Goal: Task Accomplishment & Management: Complete application form

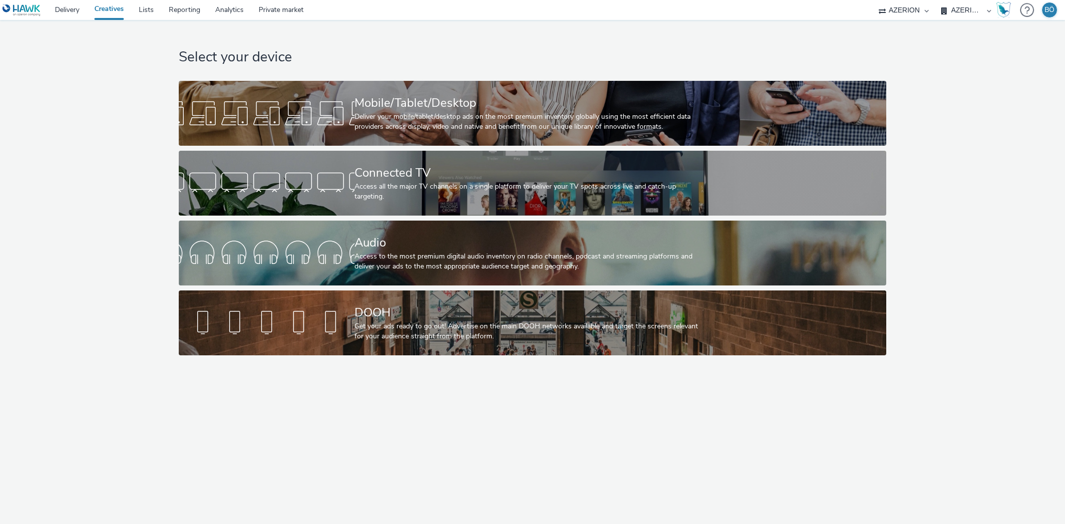
select select "ac009755-aa48-4799-8050-7a339a378eb8"
select select "79162ed7-0017-4339-93b0-3399b708648f"
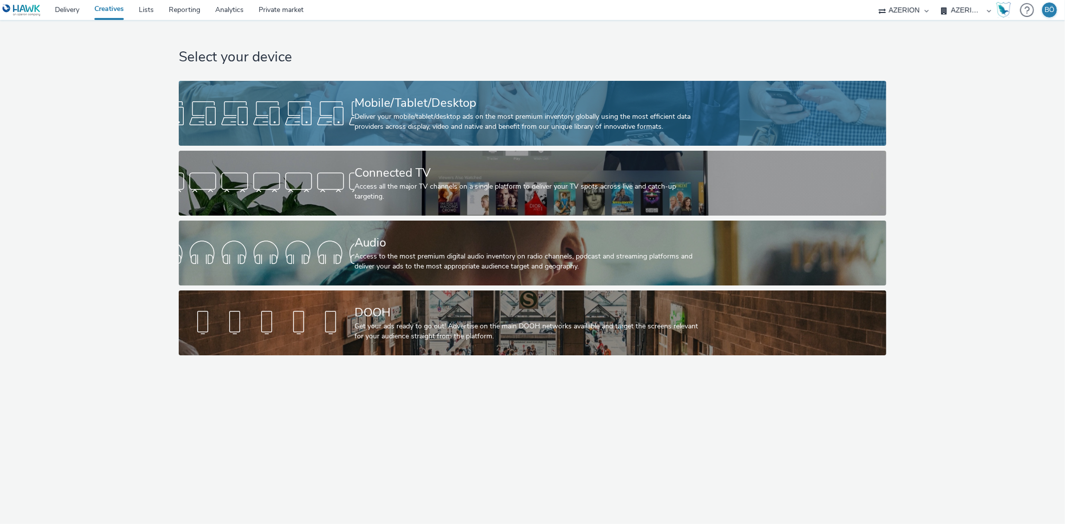
click at [343, 116] on div at bounding box center [267, 113] width 176 height 32
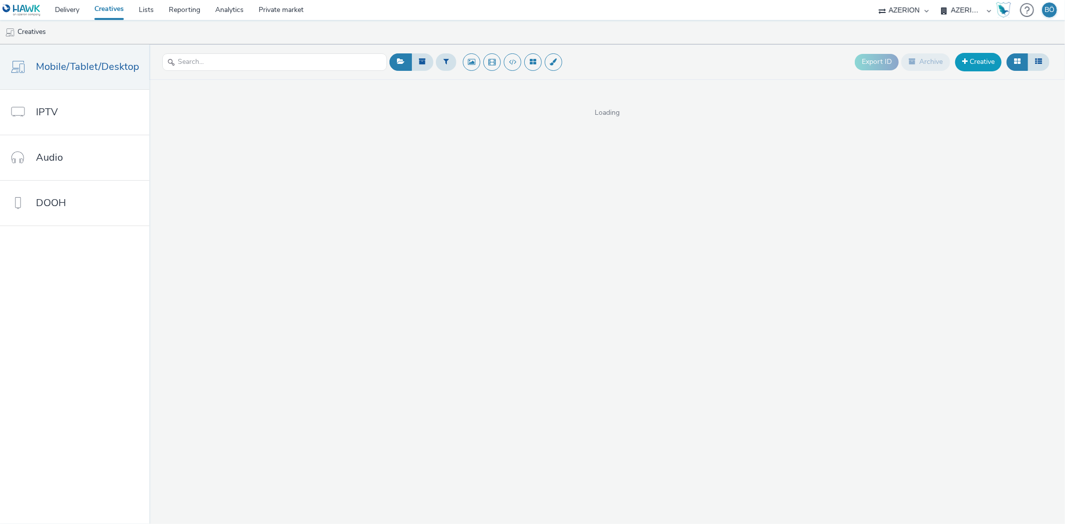
click at [971, 65] on link "Creative" at bounding box center [978, 62] width 46 height 18
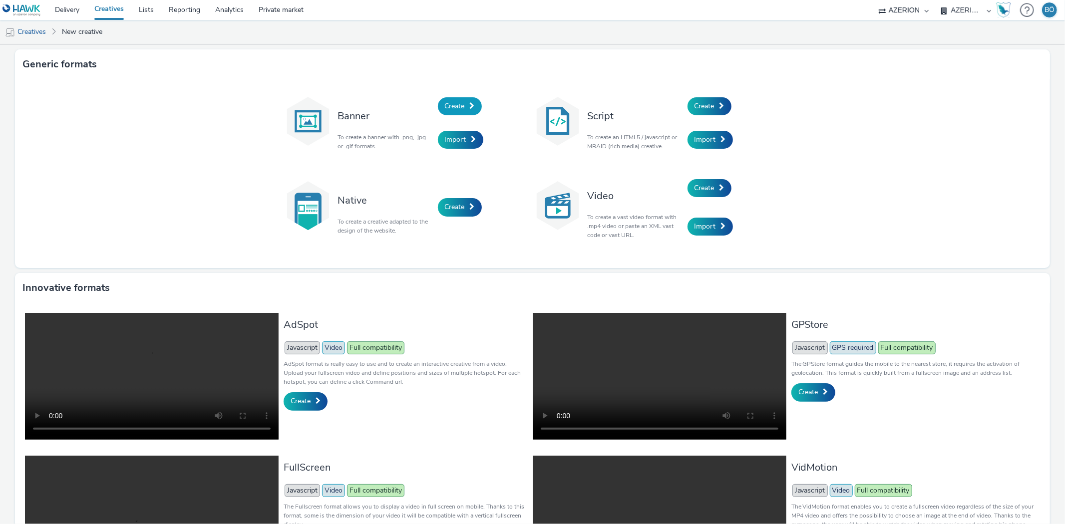
click at [464, 104] on link "Create" at bounding box center [460, 106] width 44 height 18
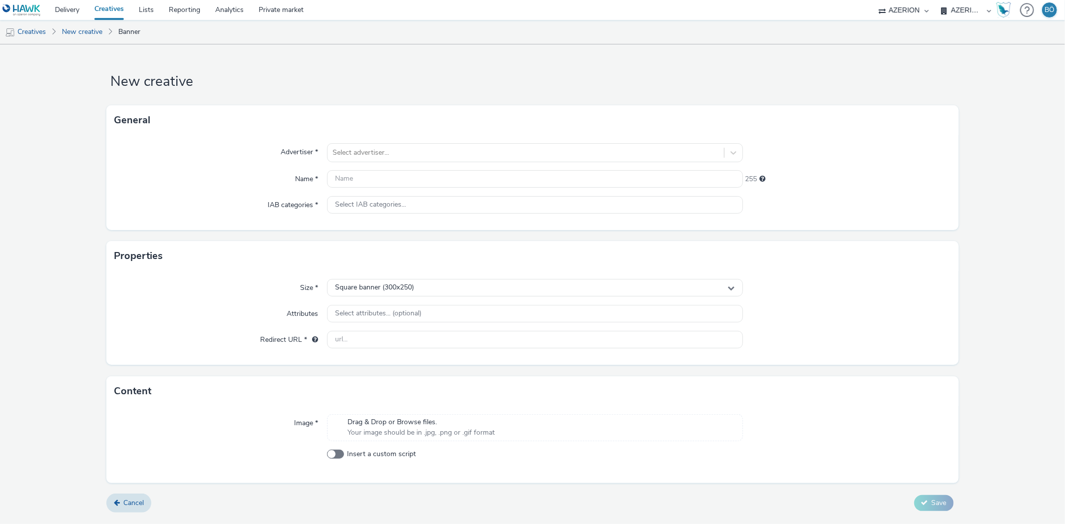
click at [403, 141] on div "Advertiser * Select advertiser... Name * 255 IAB categories * Select IAB catego…" at bounding box center [532, 182] width 852 height 95
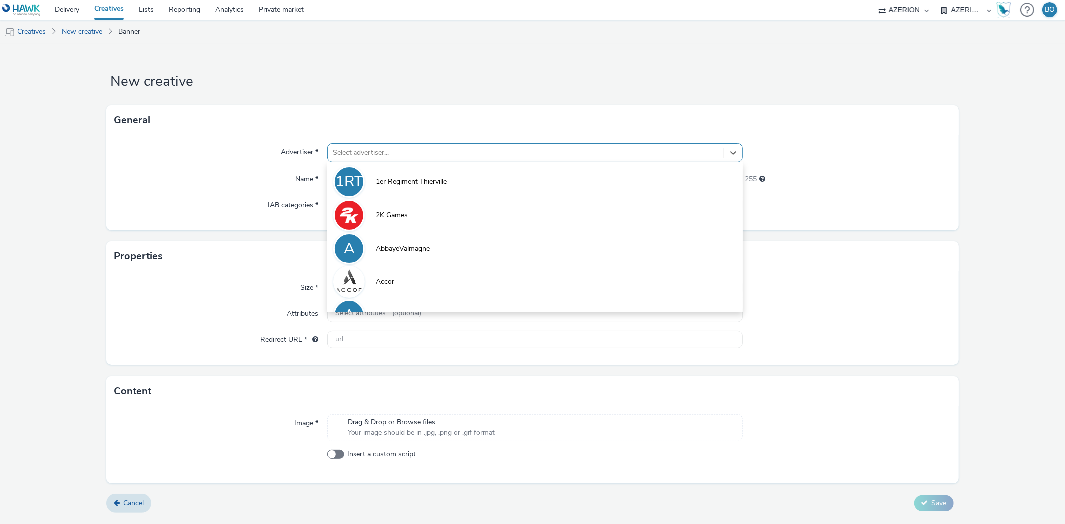
click at [400, 150] on div at bounding box center [526, 153] width 386 height 12
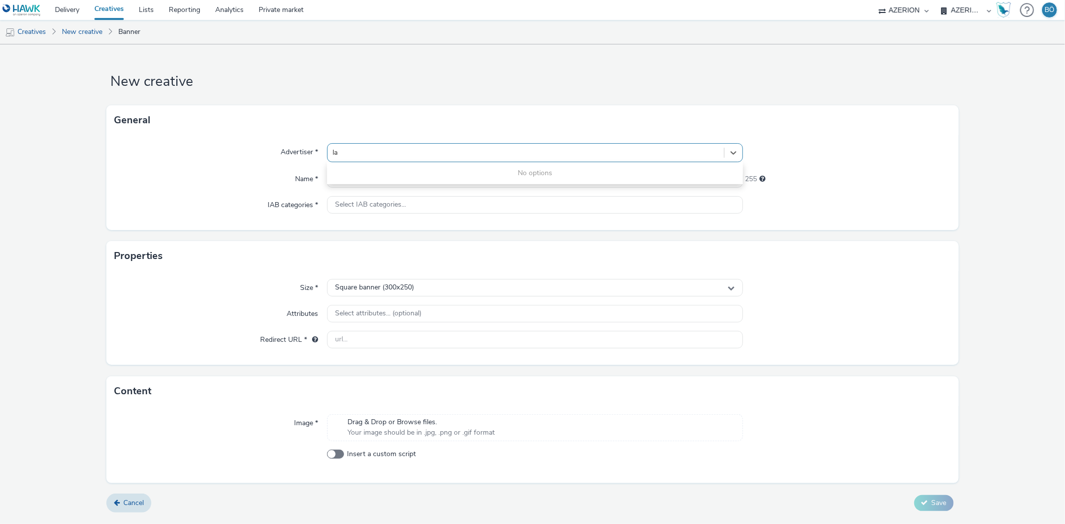
type input "l"
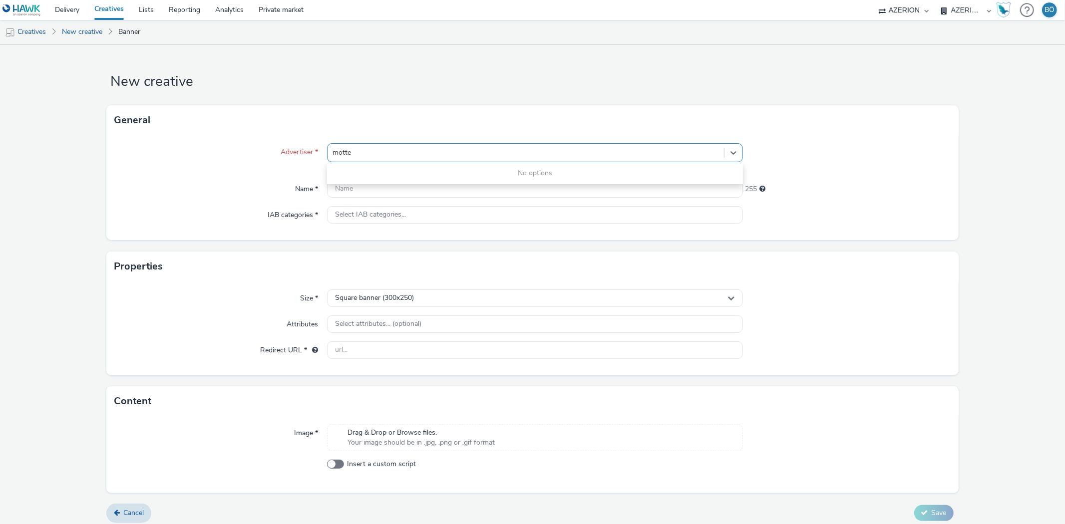
type input "motte"
click at [281, 70] on form "New creative General Advertiser * All selected options have been cleared. 0 res…" at bounding box center [532, 287] width 1065 height 486
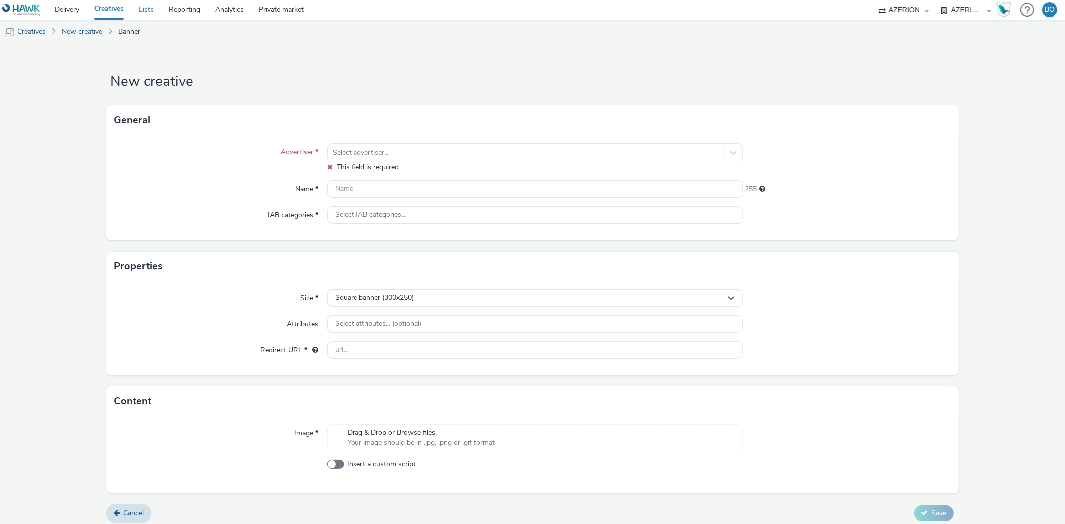
click at [152, 12] on link "Lists" at bounding box center [146, 10] width 30 height 20
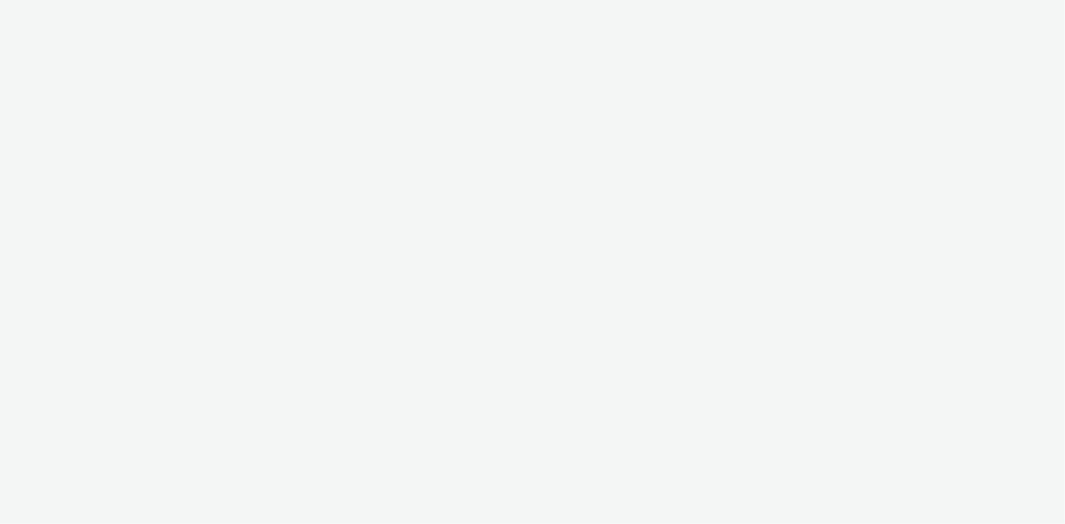
select select "ac009755-aa48-4799-8050-7a339a378eb8"
select select "79162ed7-0017-4339-93b0-3399b708648f"
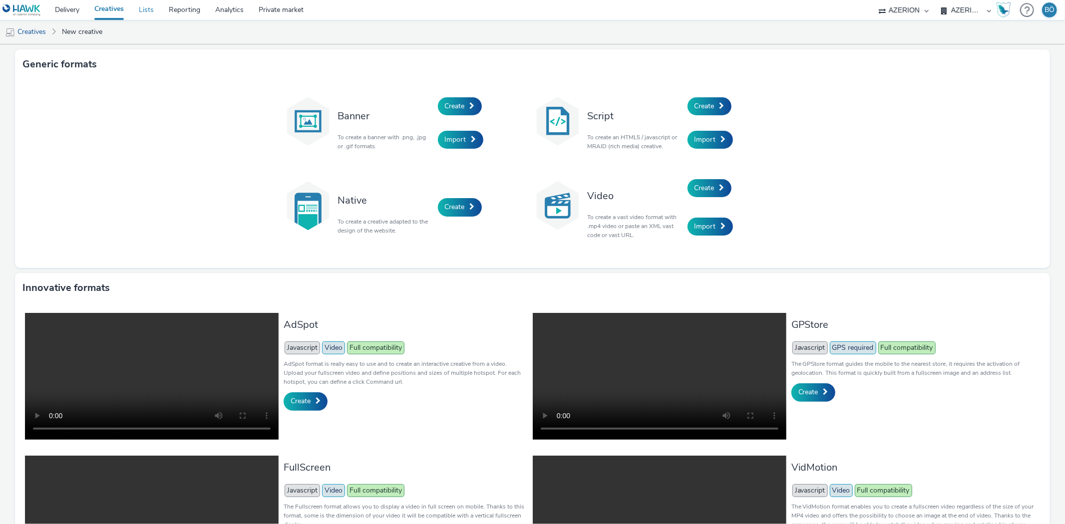
click at [150, 11] on link "Lists" at bounding box center [146, 10] width 30 height 20
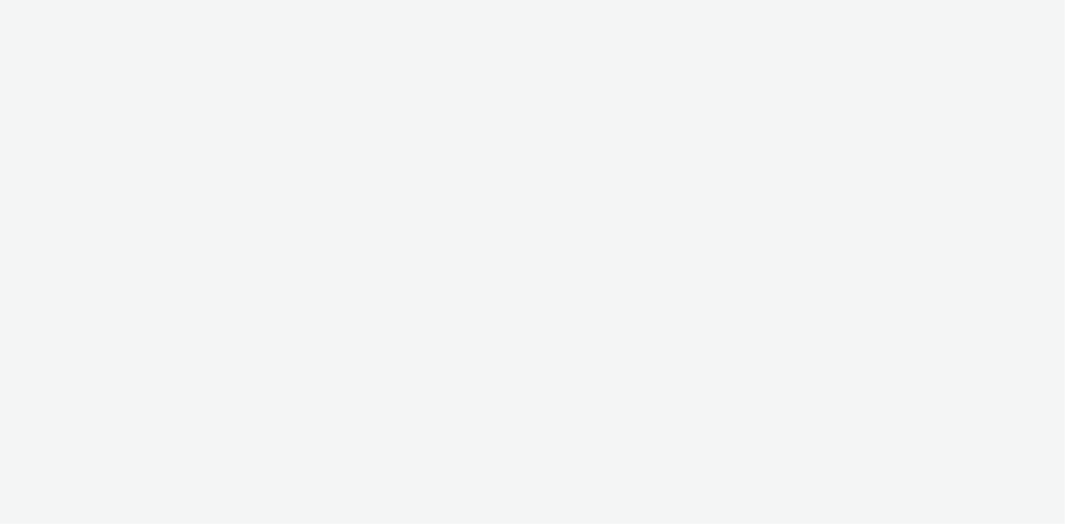
select select "ac009755-aa48-4799-8050-7a339a378eb8"
select select "79162ed7-0017-4339-93b0-3399b708648f"
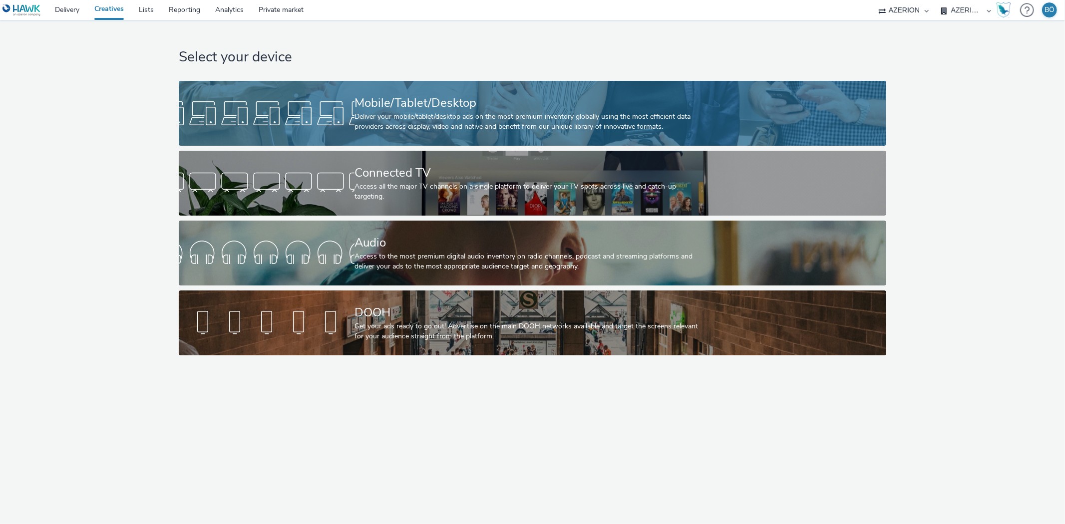
click at [533, 122] on div "Deliver your mobile/tablet/desktop ads on the most premium inventory globally u…" at bounding box center [531, 122] width 352 height 20
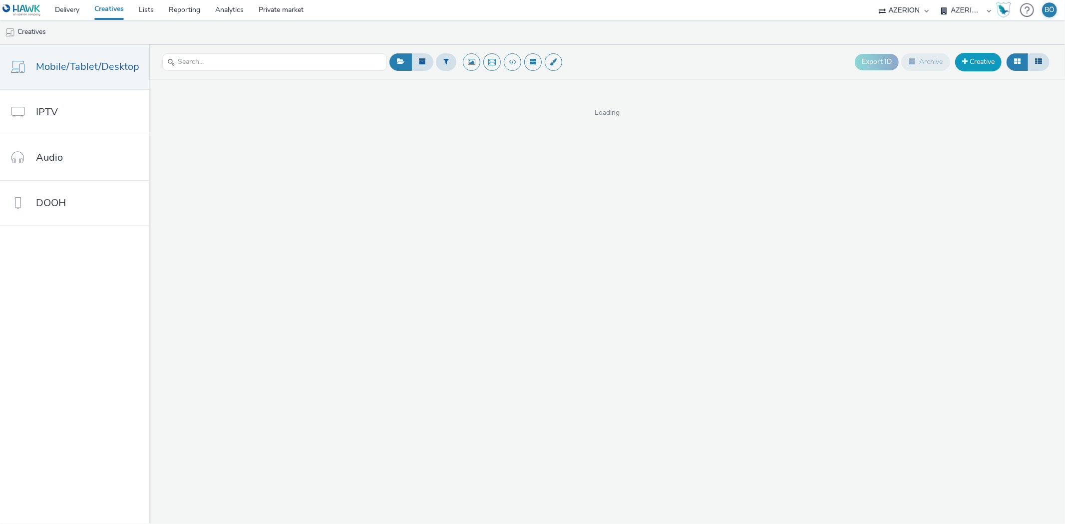
click at [979, 58] on link "Creative" at bounding box center [978, 62] width 46 height 18
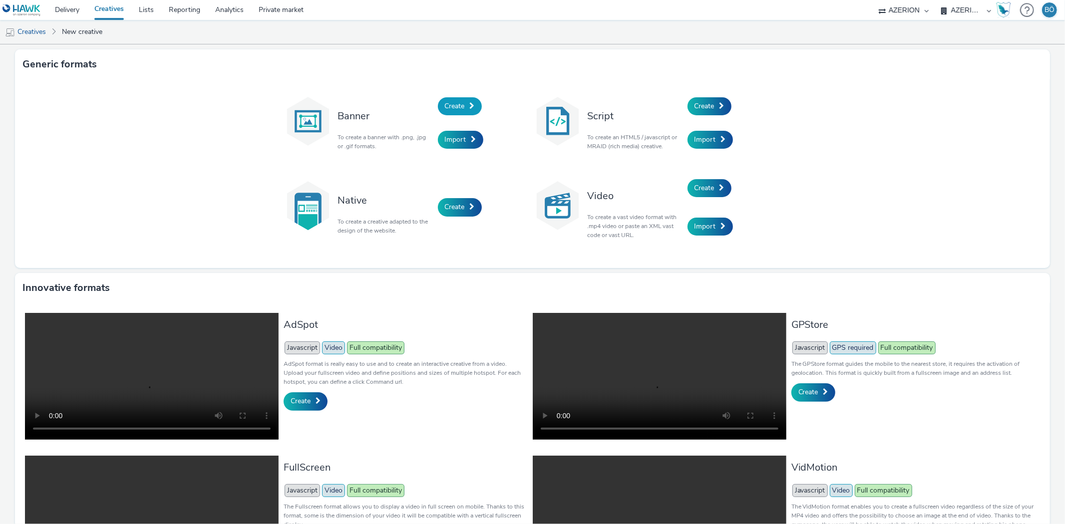
click at [470, 107] on span at bounding box center [472, 105] width 5 height 7
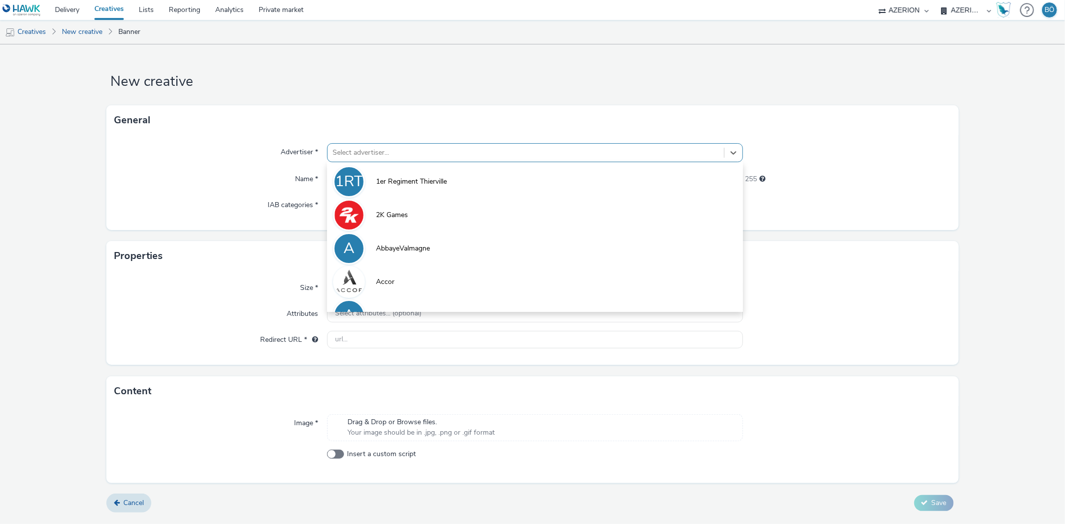
click at [421, 157] on div at bounding box center [526, 153] width 386 height 12
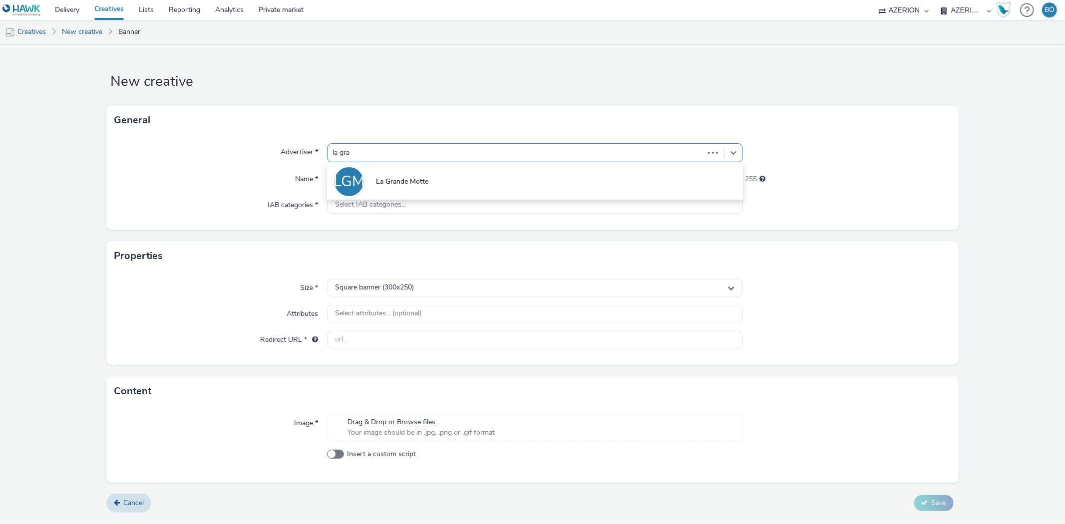
type input "la gran"
click at [418, 180] on span "La Grande Motte" at bounding box center [402, 182] width 52 height 10
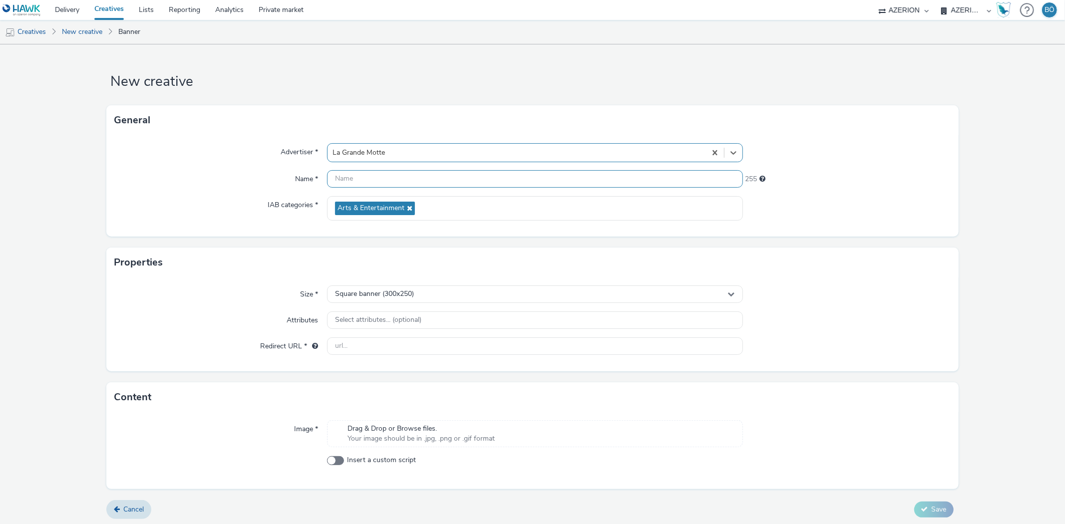
click at [418, 180] on input "text" at bounding box center [534, 178] width 415 height 17
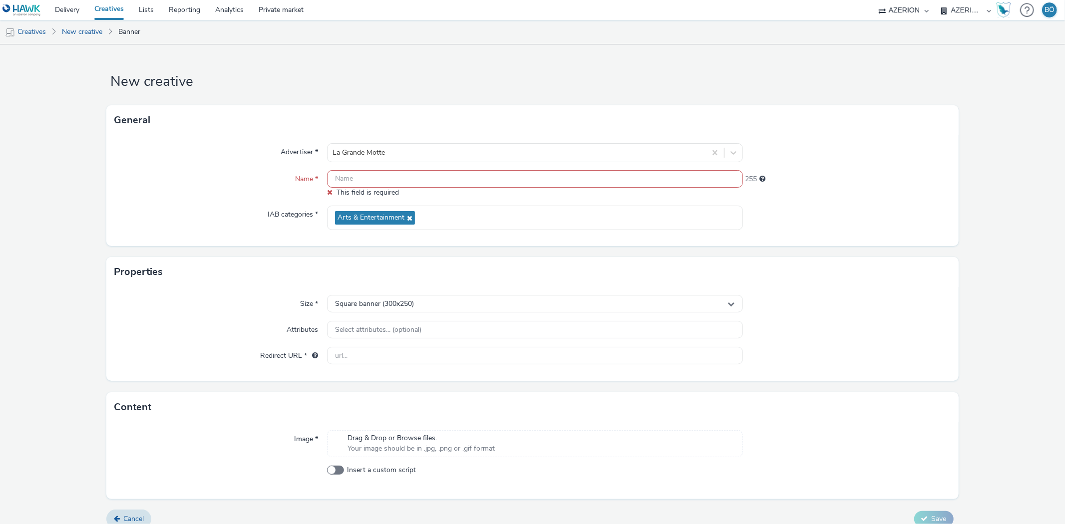
click at [901, 218] on div at bounding box center [847, 218] width 208 height 24
click at [507, 179] on input "text" at bounding box center [534, 178] width 415 height 17
paste input "LGMSL-25-320x480px"
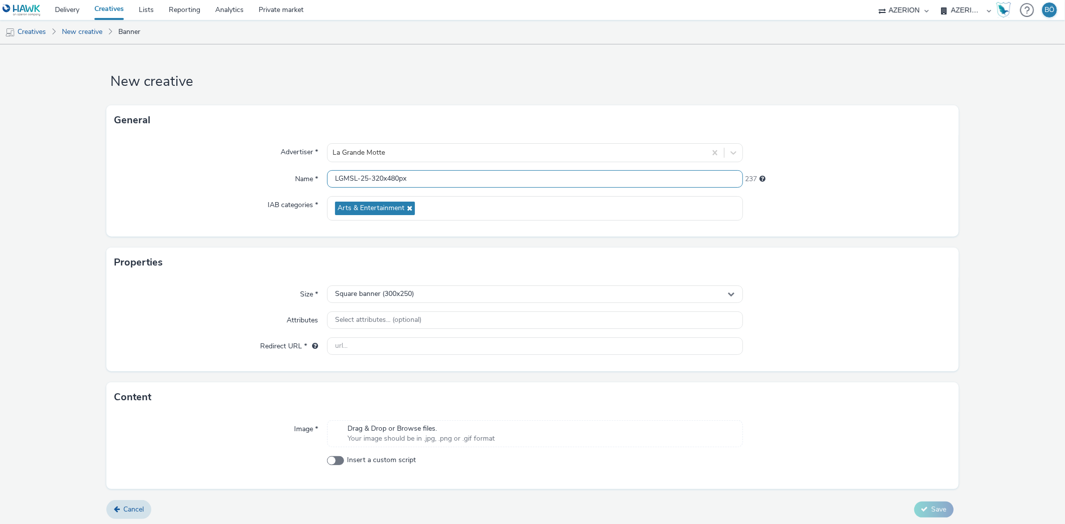
click at [508, 181] on input "LGMSL-25-320x480px" at bounding box center [534, 178] width 415 height 17
type input "LGMSL-25-320x480px_15/09/2025"
click at [413, 293] on span "Square banner (300x250)" at bounding box center [374, 294] width 79 height 8
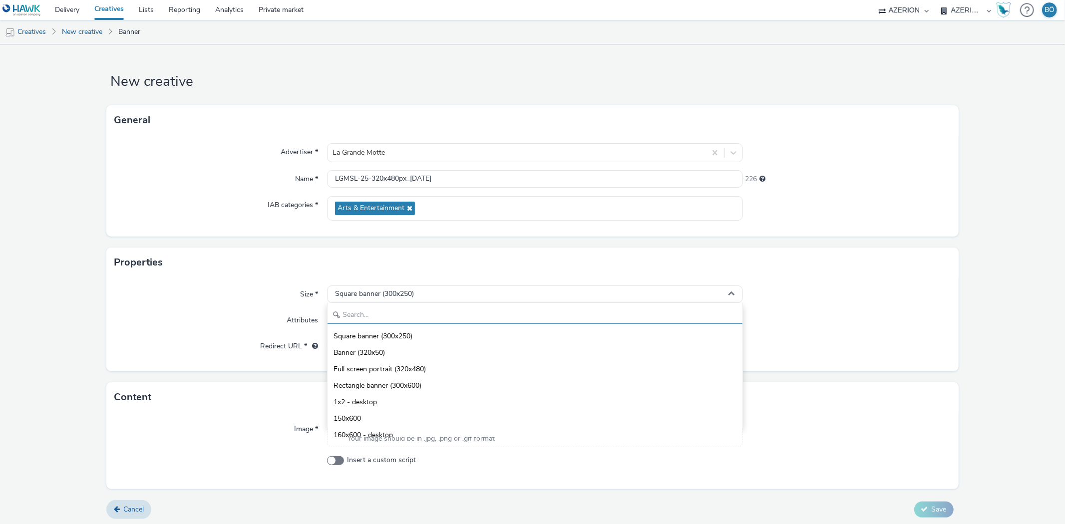
click at [396, 309] on input "text" at bounding box center [535, 315] width 414 height 17
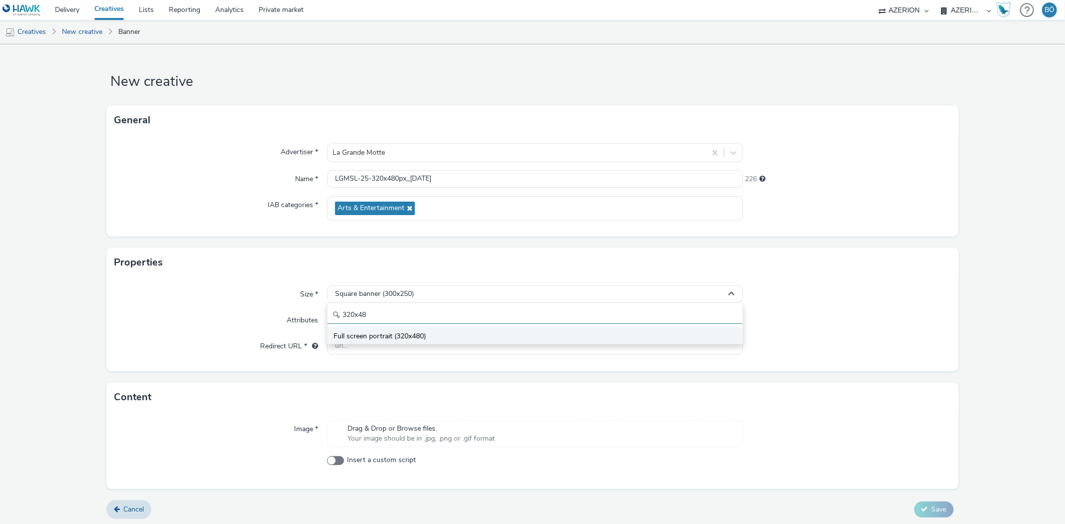
type input "320x48"
click at [383, 336] on span "Full screen portrait (320x480)" at bounding box center [380, 337] width 92 height 10
click at [377, 343] on input "text" at bounding box center [534, 346] width 415 height 17
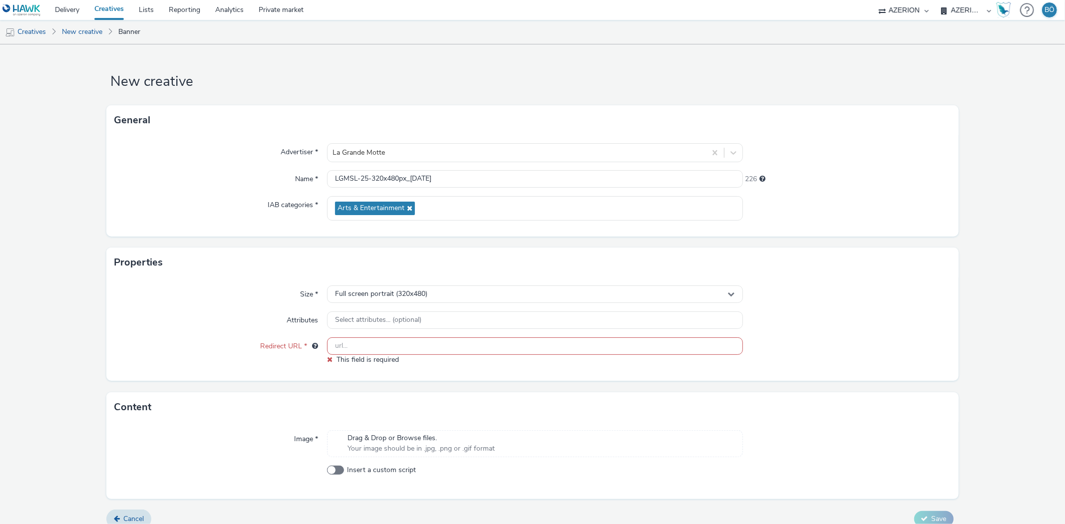
paste input "https://www.lagrandemotte.fr/agenda/salon-la-grande-motte-se-livre-4eme-edition/"
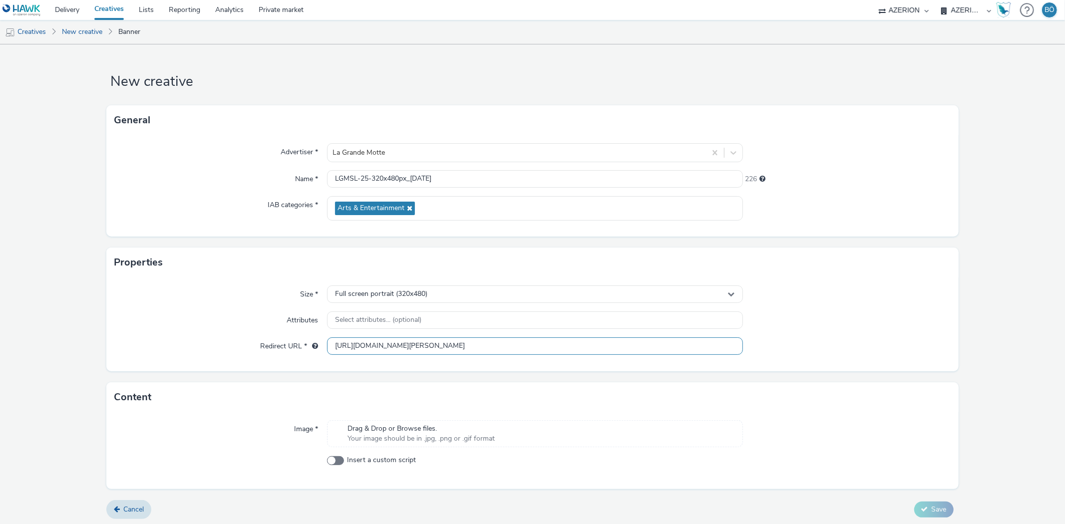
type input "https://www.lagrandemotte.fr/agenda/salon-la-grande-motte-se-livre-4eme-edition/"
click at [416, 432] on span "Drag & Drop or Browse files." at bounding box center [421, 429] width 147 height 10
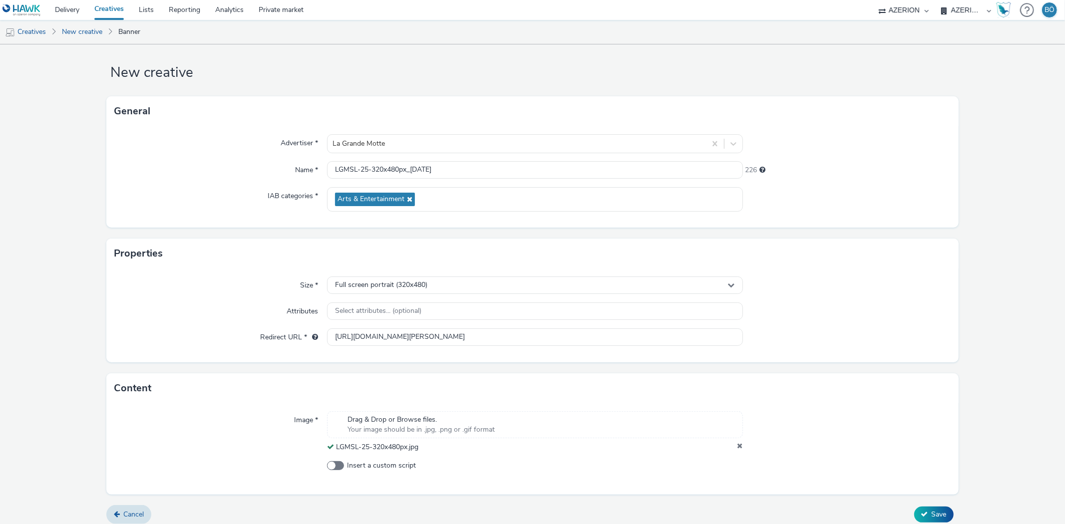
scroll to position [16, 0]
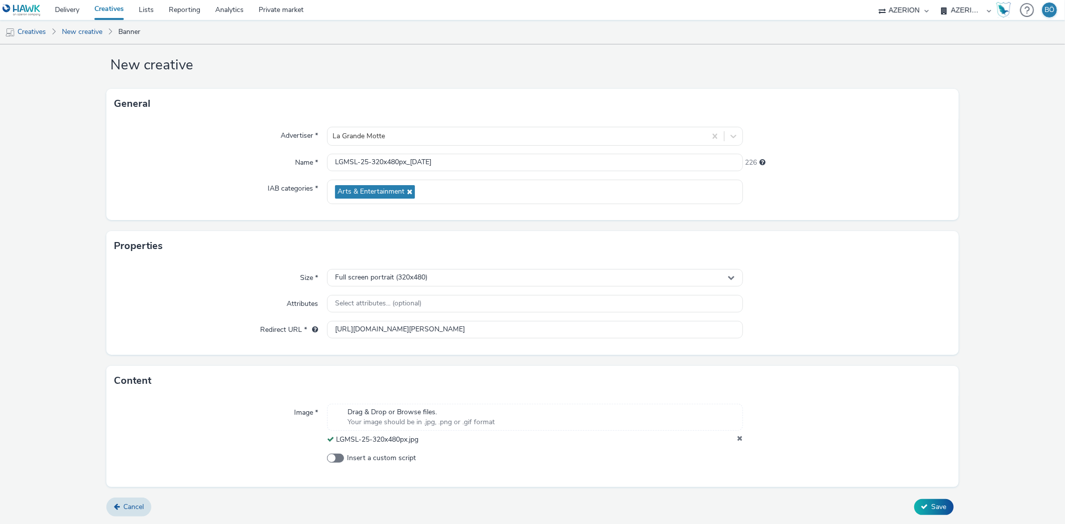
click at [940, 497] on form "New creative General Advertiser * La Grande Motte Name * LGMSL-25-320x480px_15/…" at bounding box center [532, 276] width 1065 height 496
click at [937, 502] on span "Save" at bounding box center [939, 506] width 15 height 9
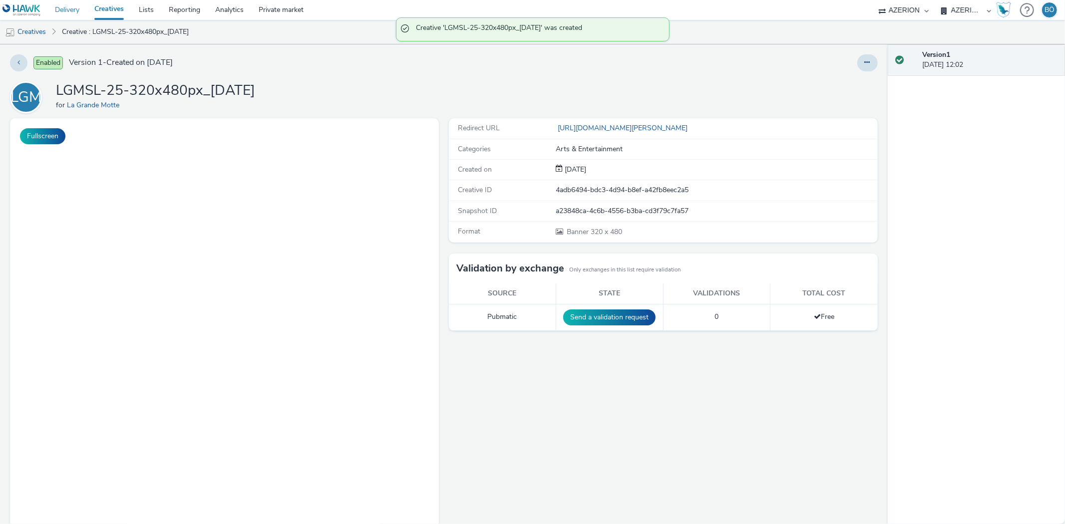
click at [82, 11] on link "Delivery" at bounding box center [66, 10] width 39 height 20
